Goal: Information Seeking & Learning: Learn about a topic

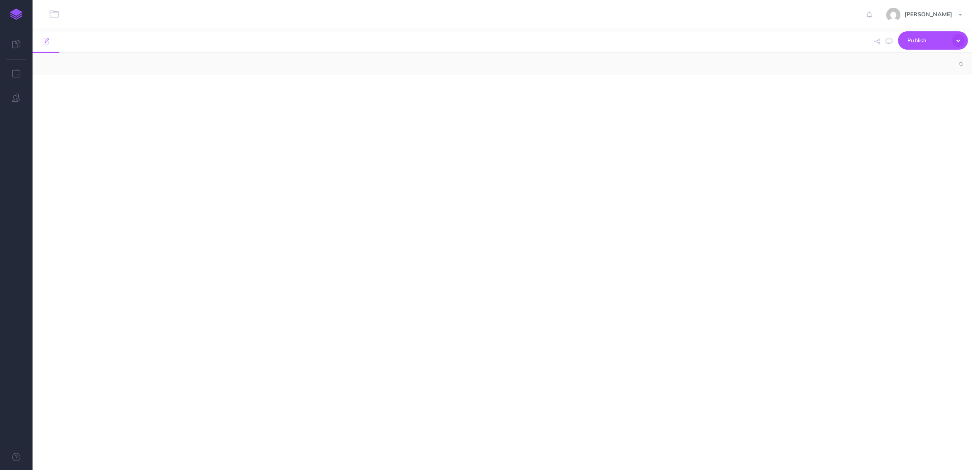
select select "null"
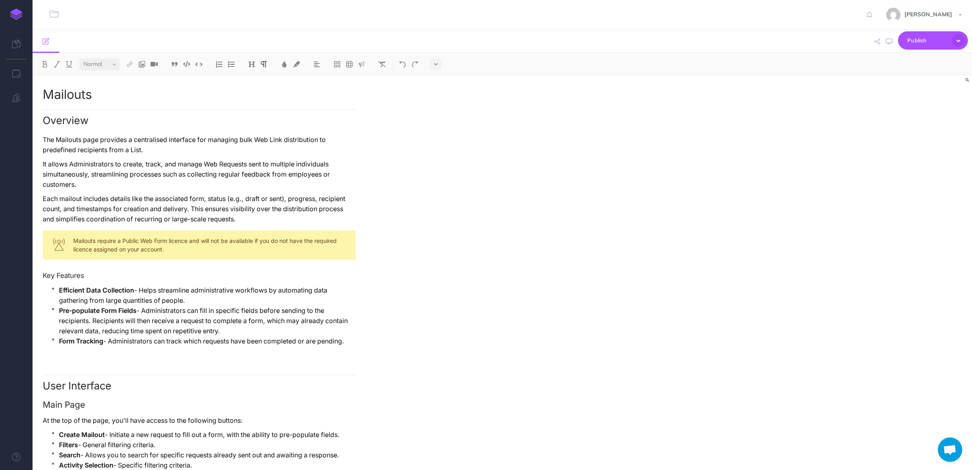
click at [55, 19] on div at bounding box center [57, 14] width 49 height 28
click at [55, 19] on button "button" at bounding box center [54, 14] width 9 height 9
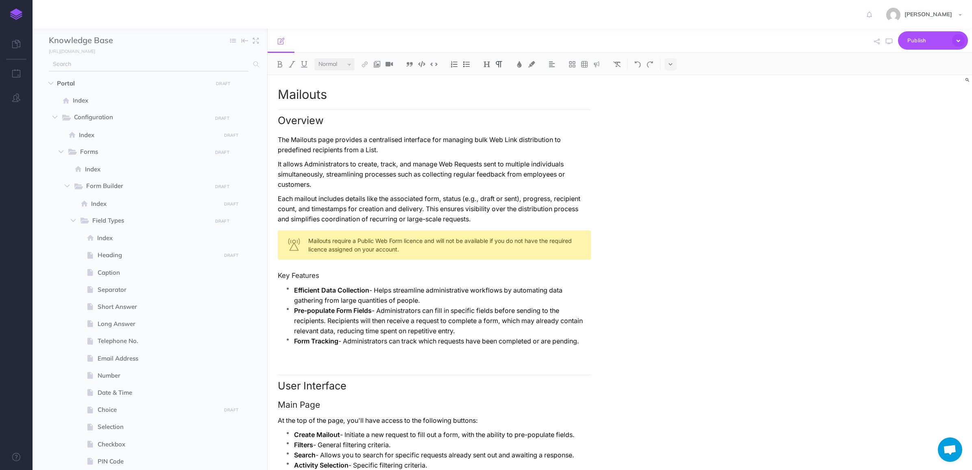
click at [110, 66] on input "text" at bounding box center [149, 64] width 200 height 15
type input "form builder"
click at [76, 78] on link "Form Builder" at bounding box center [154, 83] width 198 height 10
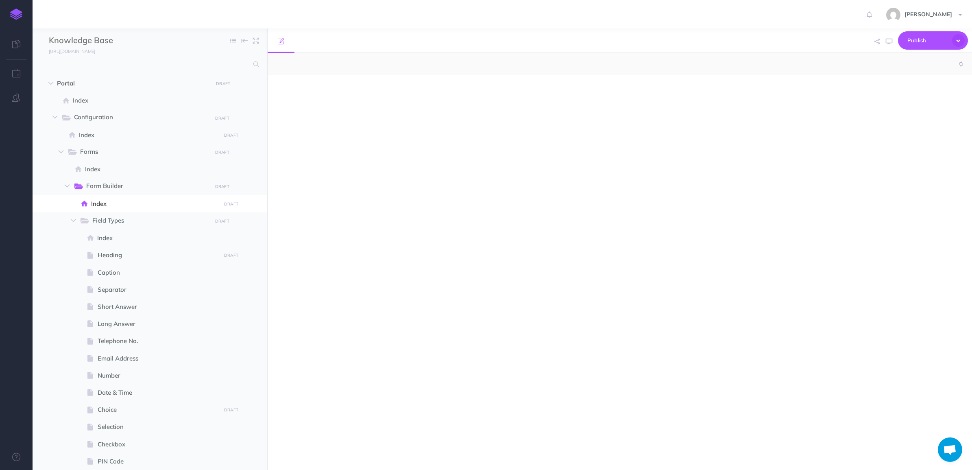
scroll to position [113, 0]
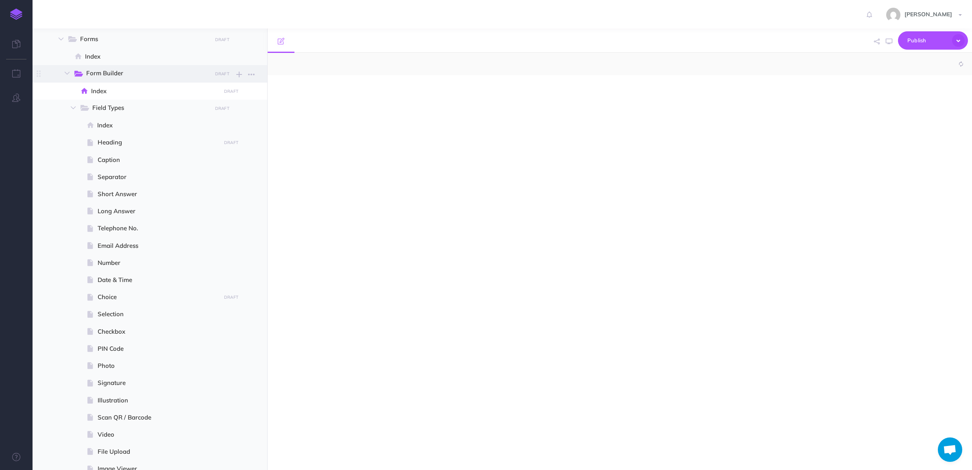
select select "null"
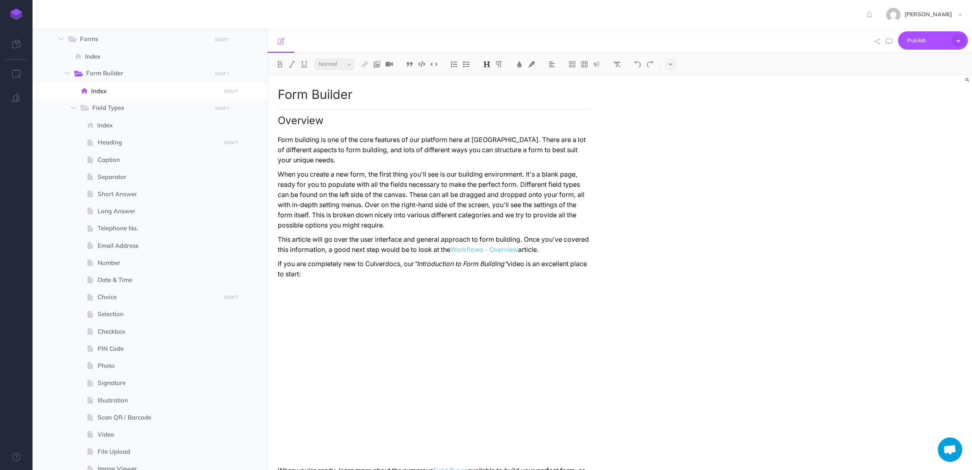
click at [393, 169] on p "When you create a new form, the first thing you'll see is our building environm…" at bounding box center [434, 199] width 313 height 61
click at [414, 169] on p "When you create a new form, the first thing you'll see is our building environm…" at bounding box center [434, 199] width 313 height 61
click at [414, 145] on p "Form building is one of the core features of our platform here at [GEOGRAPHIC_D…" at bounding box center [434, 150] width 313 height 31
click at [466, 136] on p "Form building is one of the core features of our platform here at [GEOGRAPHIC_D…" at bounding box center [434, 150] width 313 height 31
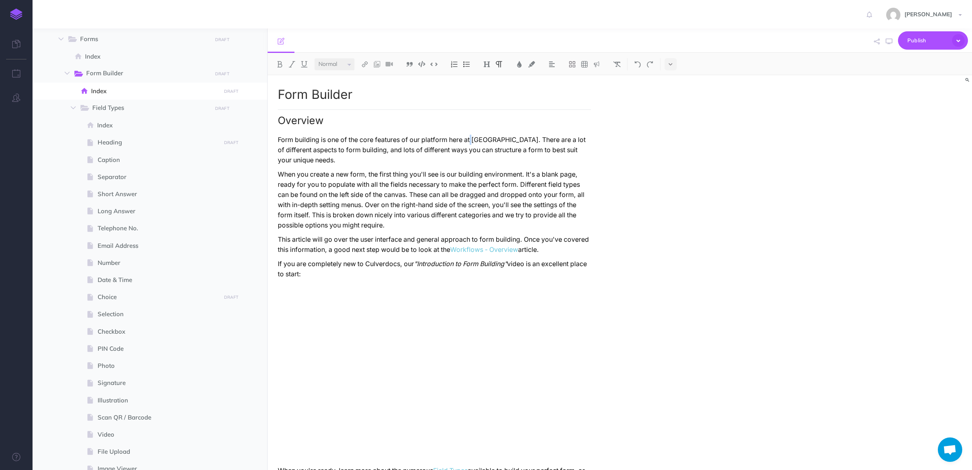
click at [489, 141] on p "Form building is one of the core features of our platform here at [GEOGRAPHIC_D…" at bounding box center [434, 150] width 313 height 31
drag, startPoint x: 466, startPoint y: 138, endPoint x: 498, endPoint y: 135, distance: 31.5
click at [498, 135] on p "Form building is one of the core features of our platform here at [GEOGRAPHIC_D…" at bounding box center [434, 150] width 313 height 31
click at [161, 136] on span at bounding box center [150, 142] width 235 height 17
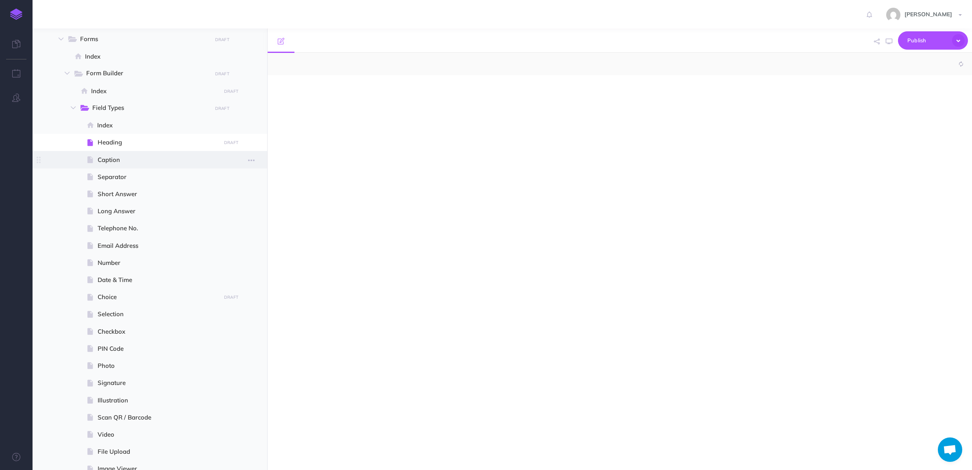
select select "null"
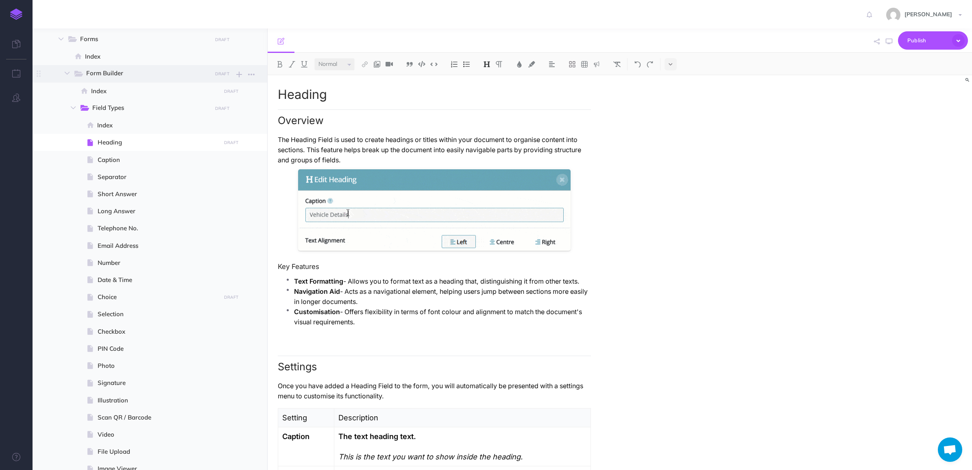
click at [111, 76] on span "Form Builder" at bounding box center [146, 73] width 120 height 11
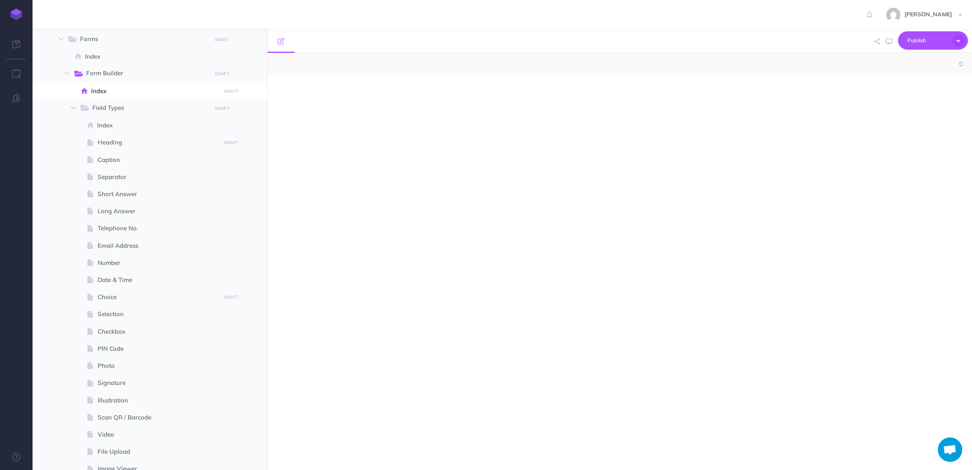
select select "null"
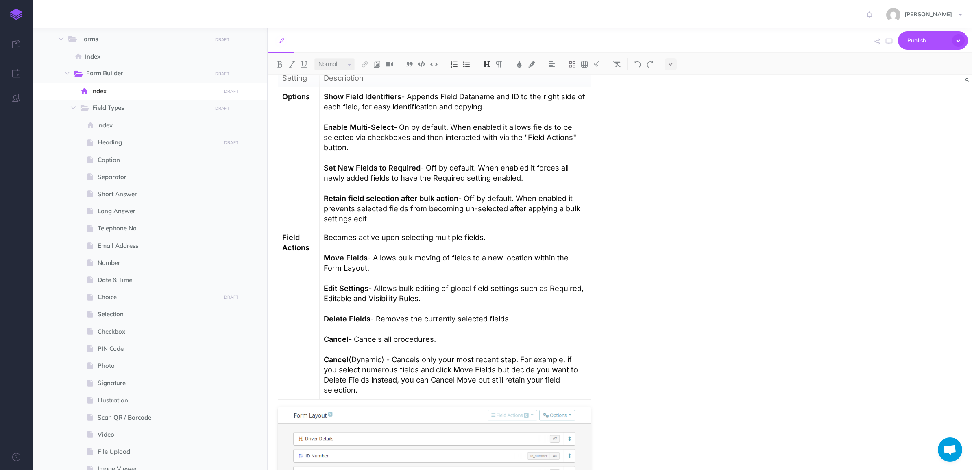
scroll to position [1221, 0]
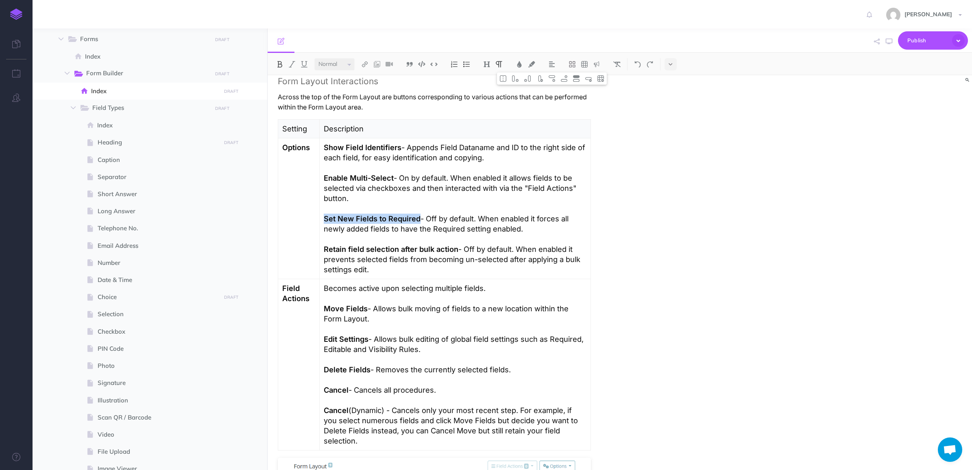
drag, startPoint x: 325, startPoint y: 209, endPoint x: 422, endPoint y: 208, distance: 97.7
click at [422, 208] on td "Show Field Identifiers - Appends Field Dataname and ID to the right side of eac…" at bounding box center [454, 208] width 271 height 141
drag, startPoint x: 431, startPoint y: 208, endPoint x: 475, endPoint y: 210, distance: 43.6
click at [475, 214] on p "Set New Fields to Required - Off by default. When enabled it forces all newly a…" at bounding box center [455, 224] width 263 height 20
click at [520, 255] on p "Retain field selection after bulk action - Off by default. When enabled it prev…" at bounding box center [455, 259] width 263 height 31
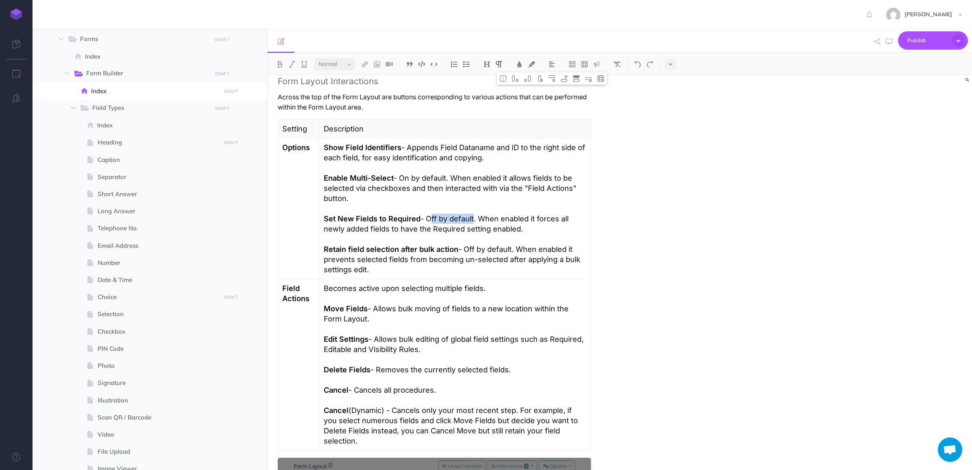
drag, startPoint x: 434, startPoint y: 209, endPoint x: 476, endPoint y: 208, distance: 42.3
click at [476, 214] on p "Set New Fields to Required - Off by default. When enabled it forces all newly a…" at bounding box center [455, 224] width 263 height 20
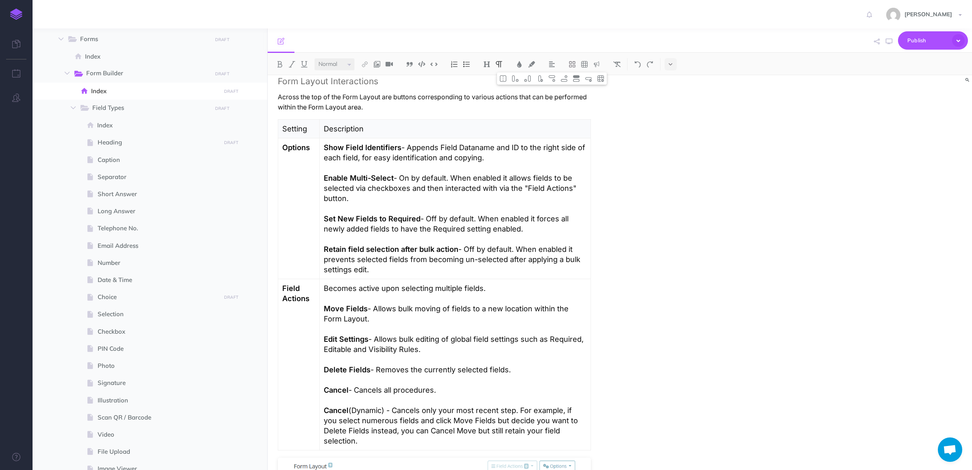
click at [495, 214] on p "Set New Fields to Required - Off by default. When enabled it forces all newly a…" at bounding box center [455, 224] width 263 height 20
click at [580, 222] on p "Set New Fields to Required - Off by default. When enabled it forces all newly a…" at bounding box center [455, 224] width 263 height 20
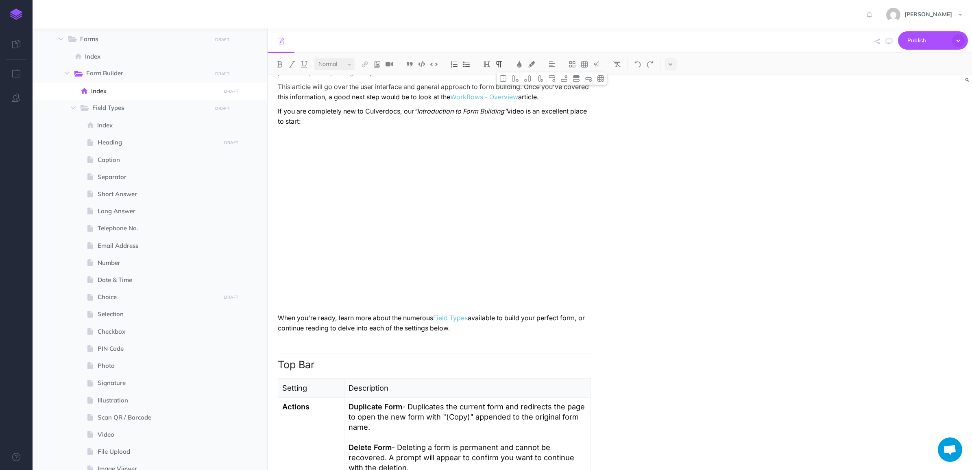
scroll to position [0, 0]
